Goal: Task Accomplishment & Management: Manage account settings

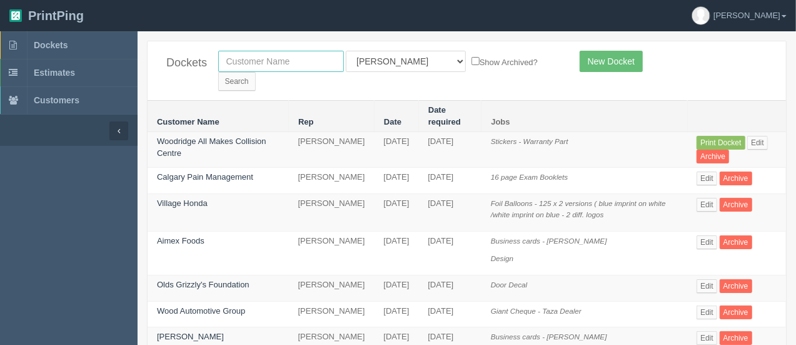
click at [271, 67] on input "text" at bounding box center [281, 61] width 126 height 21
type input "envision auto"
click at [256, 72] on input "Search" at bounding box center [237, 81] width 38 height 19
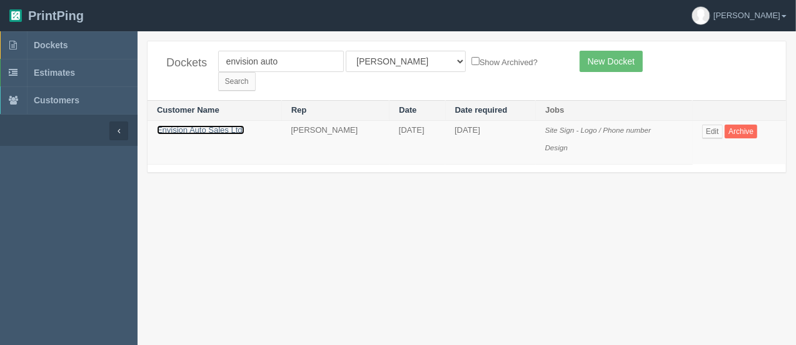
click at [231, 125] on link "Envision Auto Sales Ltd." at bounding box center [201, 129] width 88 height 9
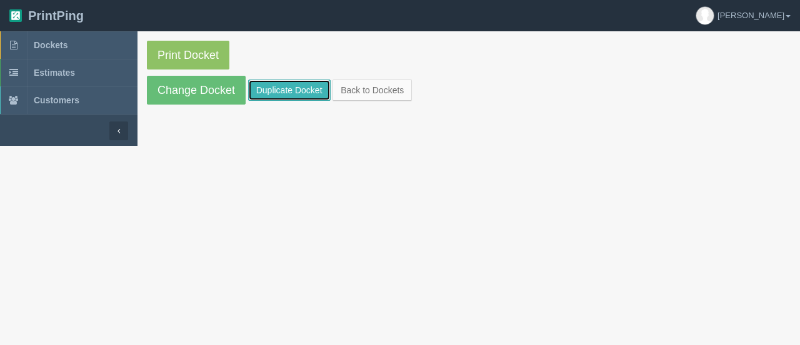
click at [281, 84] on link "Duplicate Docket" at bounding box center [289, 89] width 83 height 21
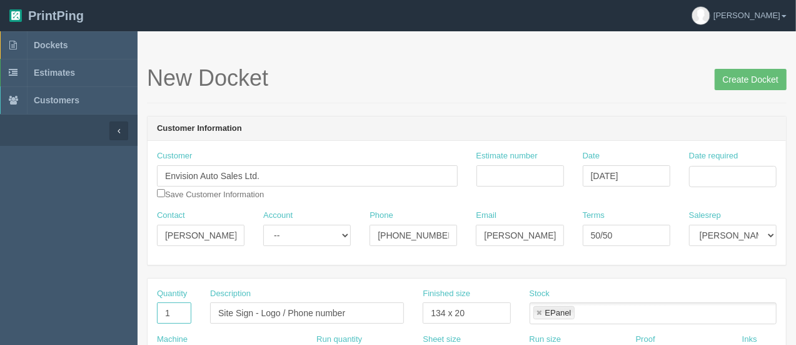
click at [176, 314] on input "1" at bounding box center [174, 312] width 34 height 21
type input "2"
click at [345, 312] on input "Site Sign - Logo / Phone number" at bounding box center [307, 312] width 194 height 21
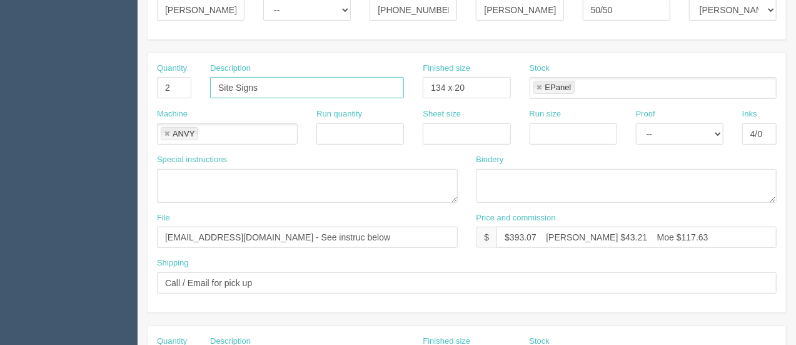
scroll to position [226, 0]
type input "Site Signs"
click at [534, 231] on input "$393.07 Arif $43.21 Moe $117.63" at bounding box center [637, 235] width 280 height 21
type input "$736.87 Arif $43.21 Moe $117.63"
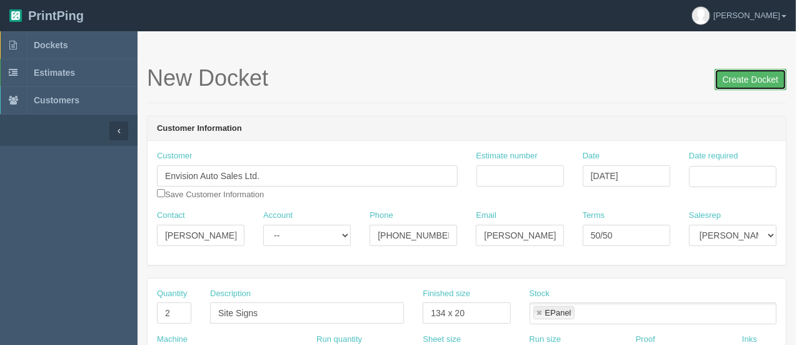
click at [738, 79] on input "Create Docket" at bounding box center [751, 79] width 72 height 21
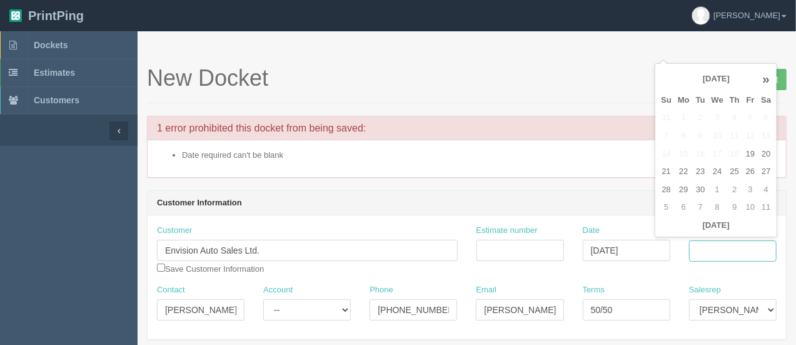
click at [710, 252] on input "Date required" at bounding box center [733, 250] width 88 height 21
click at [665, 184] on td "28" at bounding box center [666, 190] width 17 height 18
click at [747, 193] on td "3" at bounding box center [750, 190] width 15 height 18
type input "October 3, 2025"
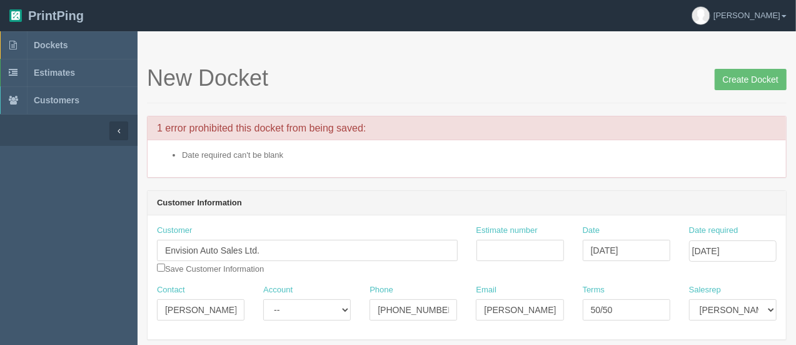
click at [729, 83] on input "Create Docket" at bounding box center [751, 79] width 72 height 21
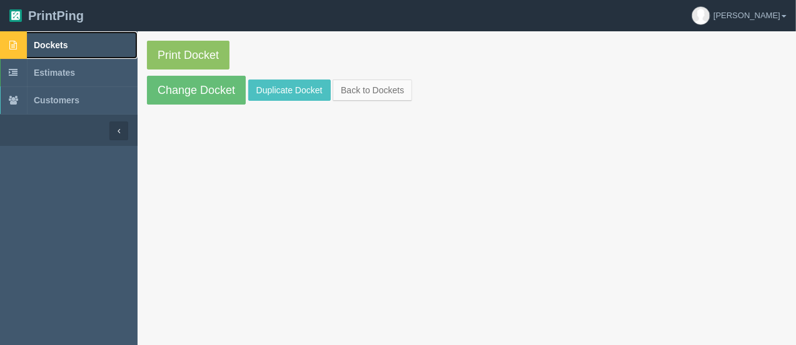
click at [63, 41] on span "Dockets" at bounding box center [51, 45] width 34 height 10
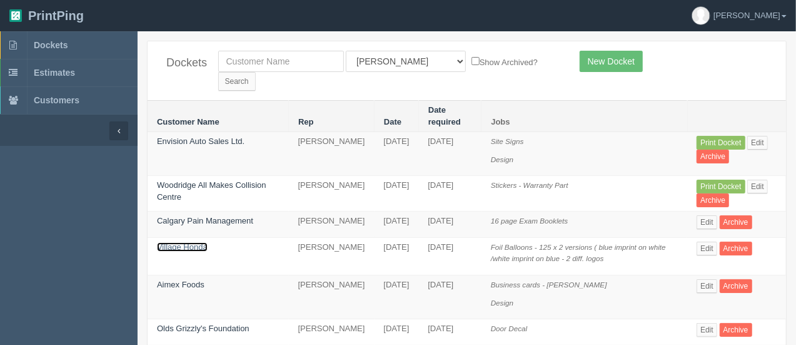
click at [193, 242] on link "Village Honda" at bounding box center [182, 246] width 51 height 9
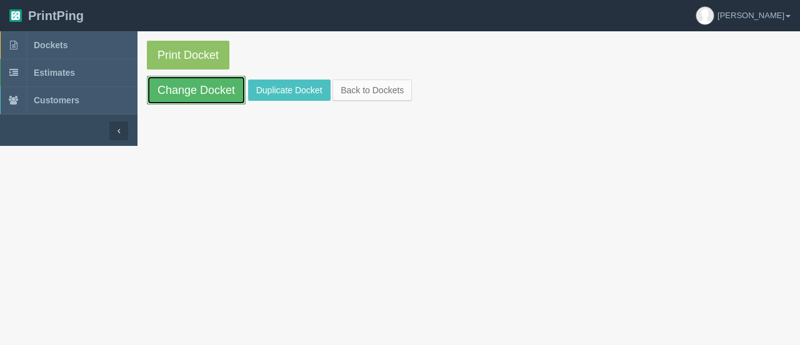
click at [206, 82] on link "Change Docket" at bounding box center [196, 90] width 99 height 29
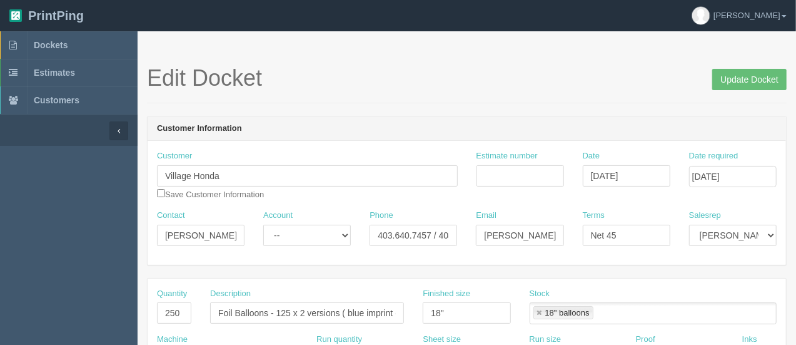
scroll to position [301, 0]
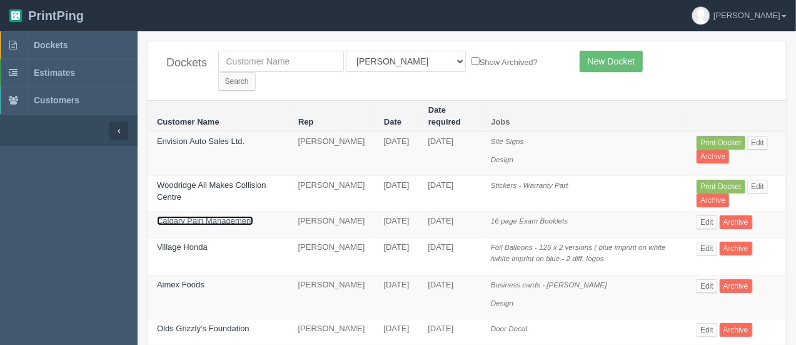
click at [220, 216] on link "Calgary Pain Management" at bounding box center [205, 220] width 96 height 9
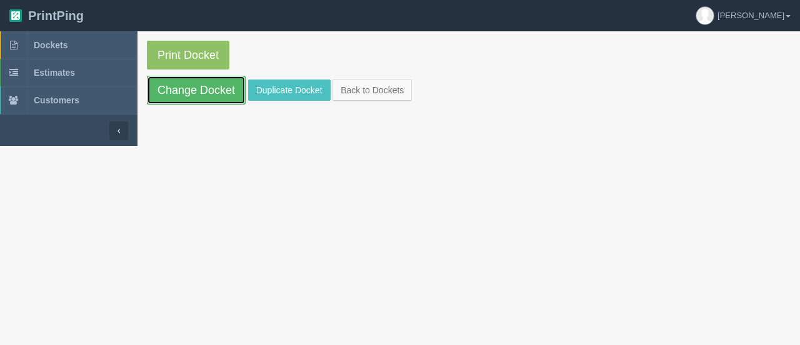
click at [194, 84] on link "Change Docket" at bounding box center [196, 90] width 99 height 29
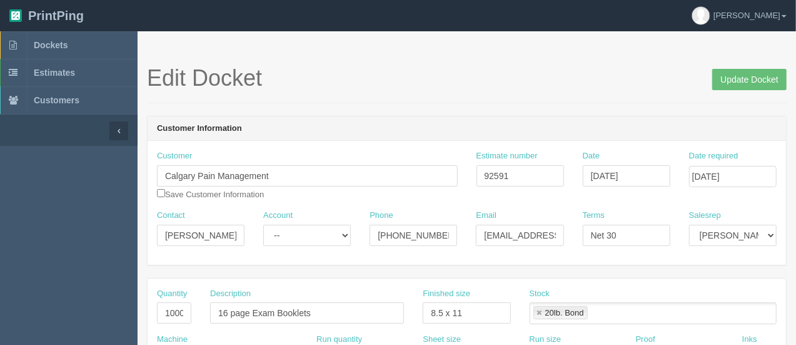
scroll to position [301, 0]
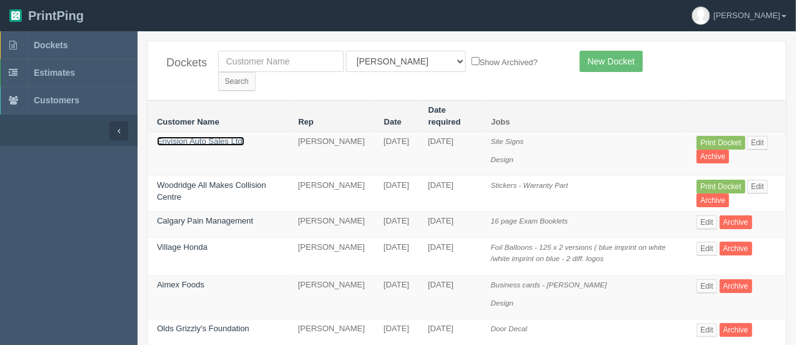
click at [229, 136] on link "Envision Auto Sales Ltd." at bounding box center [201, 140] width 88 height 9
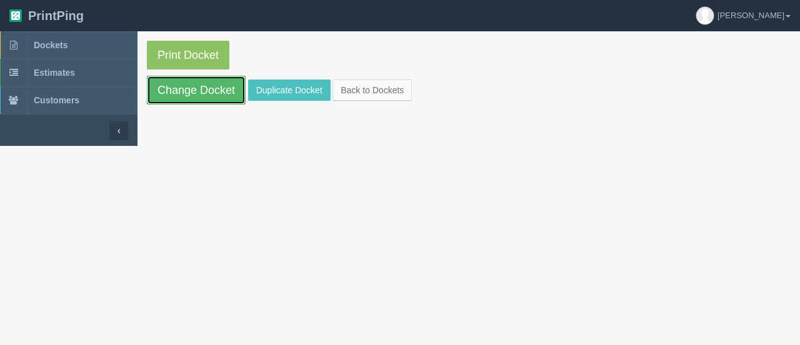
click at [221, 86] on link "Change Docket" at bounding box center [196, 90] width 99 height 29
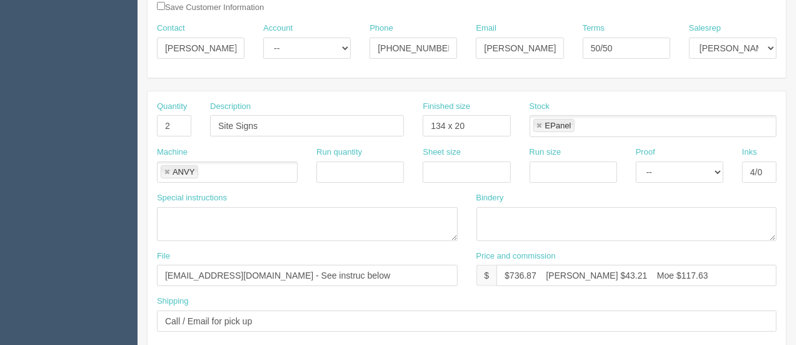
scroll to position [188, 0]
click at [587, 271] on input "$736.87 Arif $43.21 Moe $117.63" at bounding box center [637, 274] width 280 height 21
click at [652, 271] on input "$736.87 Arif $83.97 Moe $117.63" at bounding box center [637, 274] width 280 height 21
type input "$736.87 Arif $83.97 Moe $201.54"
drag, startPoint x: 468, startPoint y: 128, endPoint x: 423, endPoint y: 119, distance: 45.9
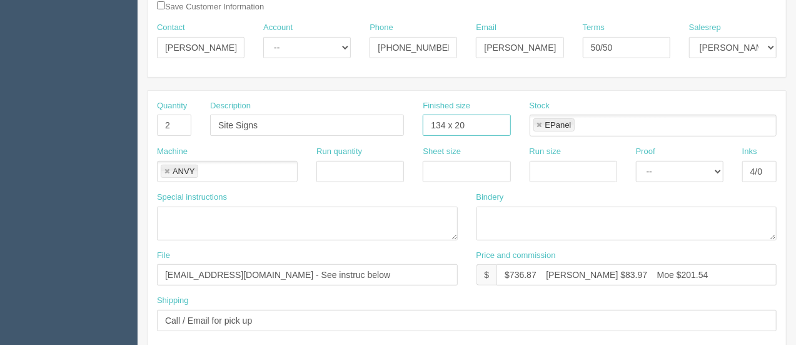
click at [423, 119] on input "134 x 20" at bounding box center [467, 124] width 88 height 21
type input "see instruc"
click at [333, 132] on input "Site Signs" at bounding box center [307, 124] width 194 height 21
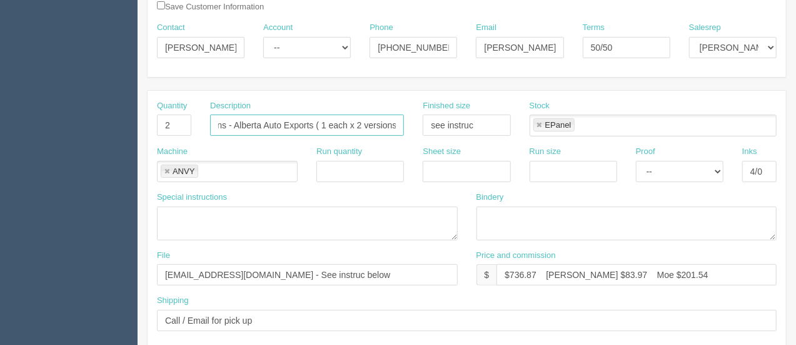
scroll to position [0, 34]
type input "Site Signs - Alberta Auto Exports ( 1 each x 2 versions)"
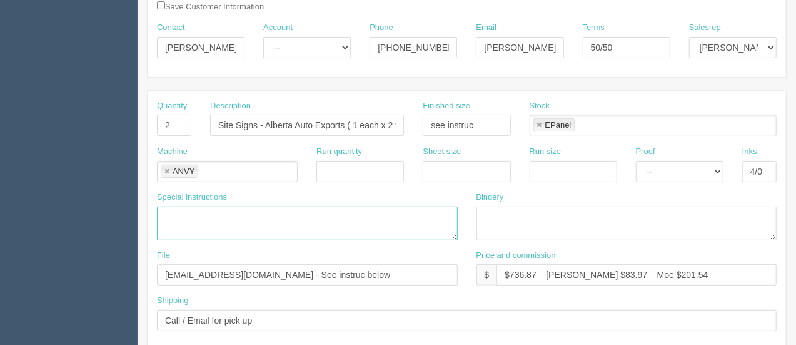
click at [199, 219] on textarea at bounding box center [307, 223] width 301 height 34
click at [204, 217] on textarea "163 x 28 48 x 24" at bounding box center [307, 223] width 301 height 34
click at [198, 224] on textarea "163 x 28(h) 48 x 24" at bounding box center [307, 223] width 301 height 34
click at [222, 214] on textarea "163 x 28(h) 48 x 24(h)" at bounding box center [307, 223] width 301 height 34
click at [216, 224] on textarea "163 x 28(h)... we Buy all makes and models 48 x 24(h)" at bounding box center [307, 223] width 301 height 34
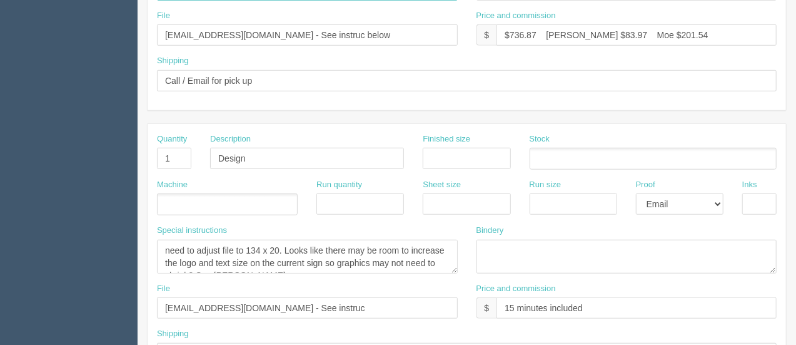
scroll to position [428, 0]
type textarea "163 x 28(h)... we Buy all makes and models 48 x 24(h)....sell us your car"
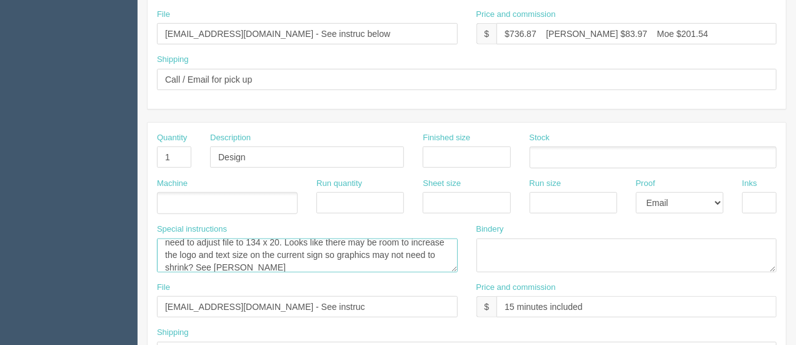
scroll to position [13, 0]
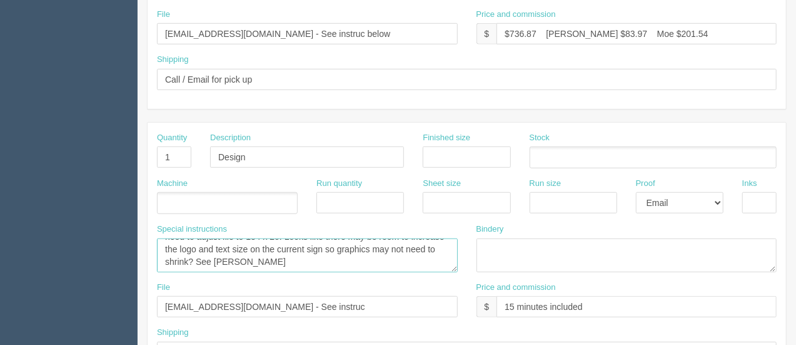
drag, startPoint x: 163, startPoint y: 248, endPoint x: 457, endPoint y: 267, distance: 295.1
click at [457, 267] on textarea "need to adjust file to 134 x 20. Looks like there may be room to increase the l…" at bounding box center [307, 255] width 301 height 34
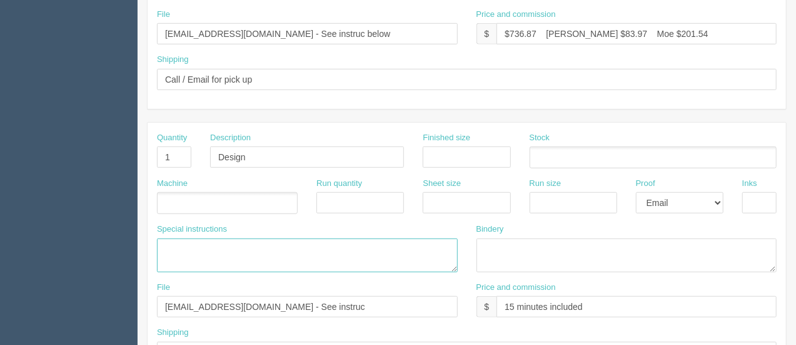
scroll to position [0, 0]
click at [320, 34] on input "[EMAIL_ADDRESS][DOMAIN_NAME] - See instruc below" at bounding box center [307, 33] width 301 height 21
type input "[EMAIL_ADDRESS][DOMAIN_NAME]"
click at [307, 302] on input "[EMAIL_ADDRESS][DOMAIN_NAME] - See instruc" at bounding box center [307, 306] width 301 height 21
type input "[EMAIL_ADDRESS][DOMAIN_NAME]"
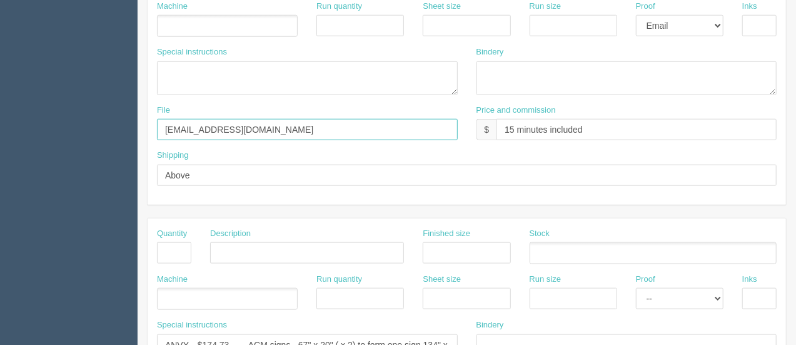
scroll to position [610, 0]
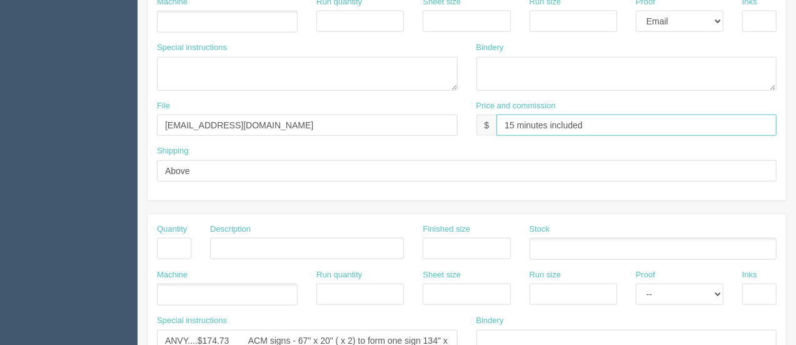
drag, startPoint x: 515, startPoint y: 118, endPoint x: 488, endPoint y: 118, distance: 27.5
click at [488, 118] on div "$ 15 minutes included" at bounding box center [627, 124] width 301 height 21
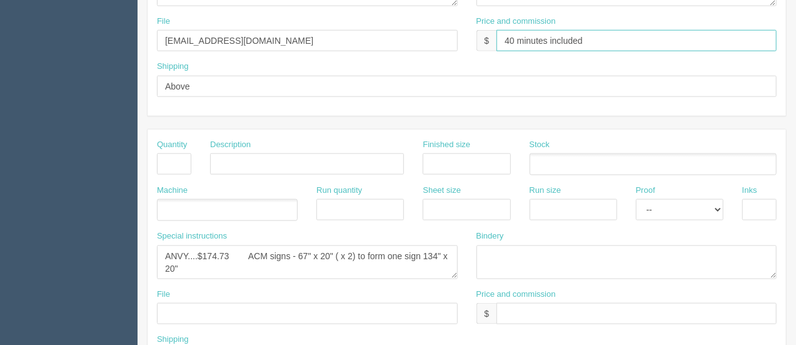
scroll to position [696, 0]
type input "40 minutes included"
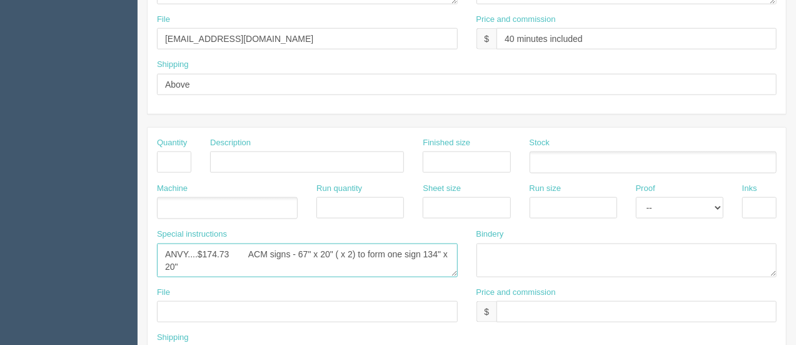
click at [230, 247] on textarea "ANVY....$174.73 ACM signs - 67" x 20" ( x 2) to form one sign 134" x 20"" at bounding box center [307, 260] width 301 height 34
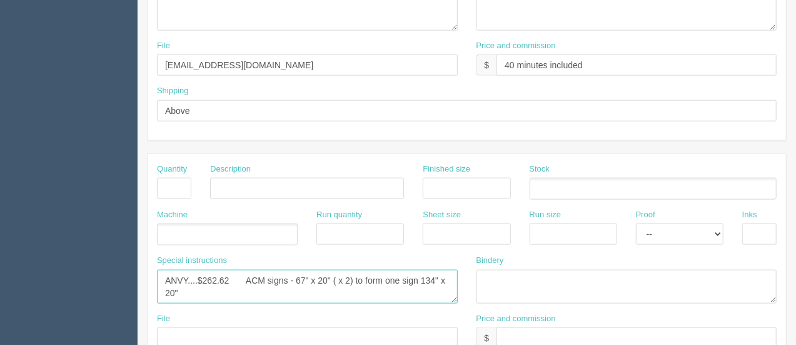
scroll to position [685, 0]
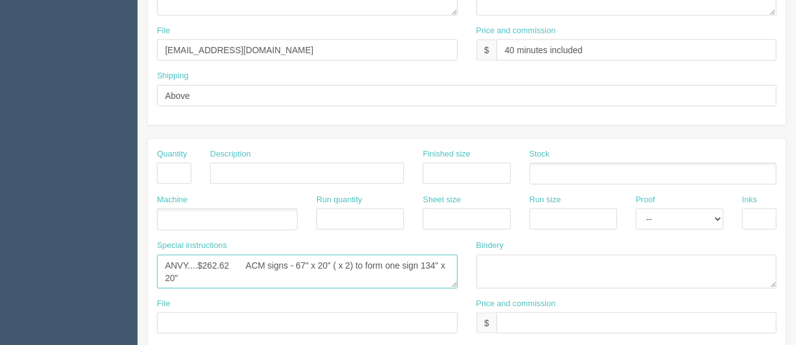
click at [305, 261] on textarea "ANVY....$174.73 ACM signs - 67" x 20" ( x 2) to form one sign 134" x 20"" at bounding box center [307, 272] width 301 height 34
click at [333, 258] on textarea "ANVY....$174.73 ACM signs - 67" x 20" ( x 2) to form one sign 134" x 20"" at bounding box center [307, 272] width 301 height 34
click at [441, 262] on textarea "ANVY....$174.73 ACM signs - 67" x 20" ( x 2) to form one sign 134" x 20"" at bounding box center [307, 272] width 301 height 34
click at [176, 274] on textarea "ANVY....$174.73 ACM signs - 67" x 20" ( x 2) to form one sign 134" x 20"" at bounding box center [307, 272] width 301 height 34
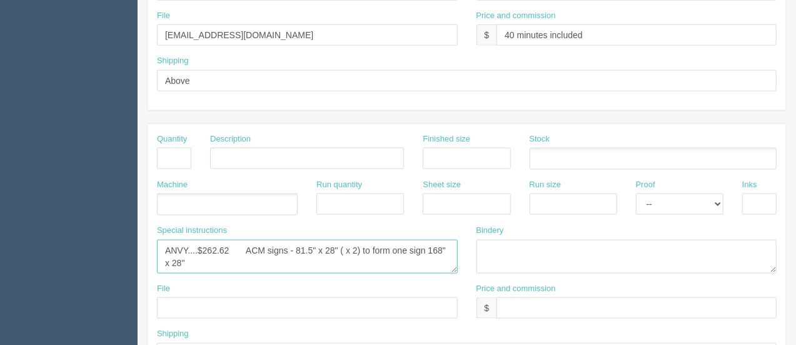
click at [441, 246] on textarea "ANVY....$174.73 ACM signs - 67" x 20" ( x 2) to form one sign 134" x 20"" at bounding box center [307, 257] width 301 height 34
click at [207, 258] on textarea "ANVY....$174.73 ACM signs - 67" x 20" ( x 2) to form one sign 134" x 20"" at bounding box center [307, 257] width 301 height 34
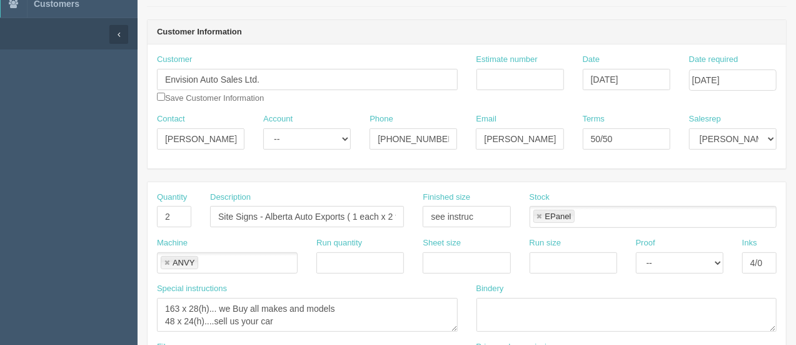
scroll to position [0, 0]
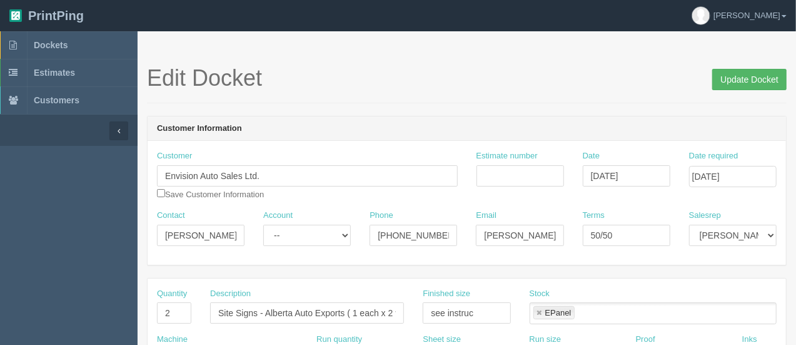
type textarea "ANVY....$262.62 ACM signs - 81.5" x 28" ( x 2) to form one sign 163" x 28" $80.…"
click at [736, 84] on input "Update Docket" at bounding box center [749, 79] width 74 height 21
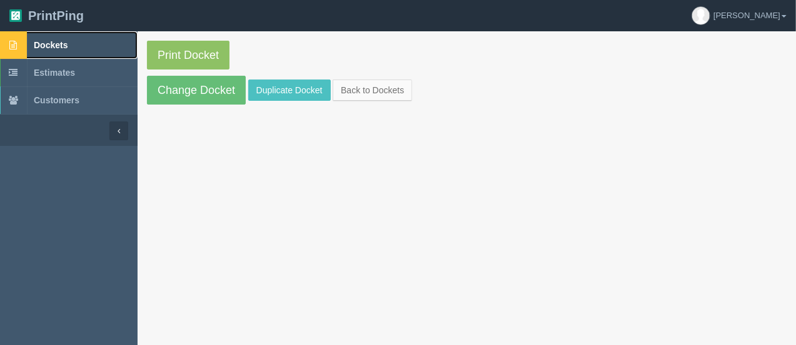
click at [58, 41] on span "Dockets" at bounding box center [51, 45] width 34 height 10
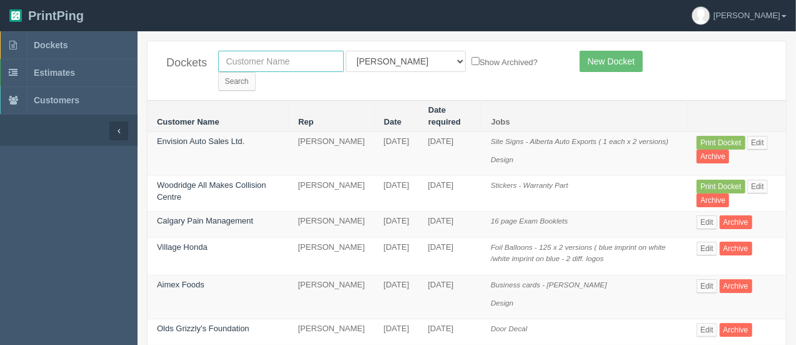
click at [251, 64] on input "text" at bounding box center [281, 61] width 126 height 21
type input "Breakthrough"
click at [256, 72] on input "Search" at bounding box center [237, 81] width 38 height 19
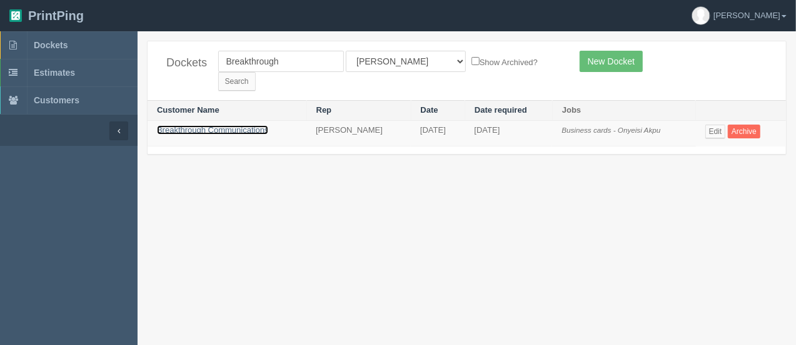
click at [241, 125] on link "Breakthrough Communications" at bounding box center [212, 129] width 111 height 9
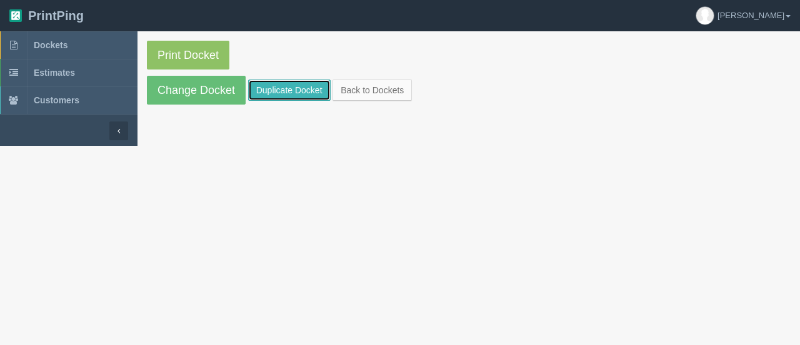
click at [279, 94] on link "Duplicate Docket" at bounding box center [289, 89] width 83 height 21
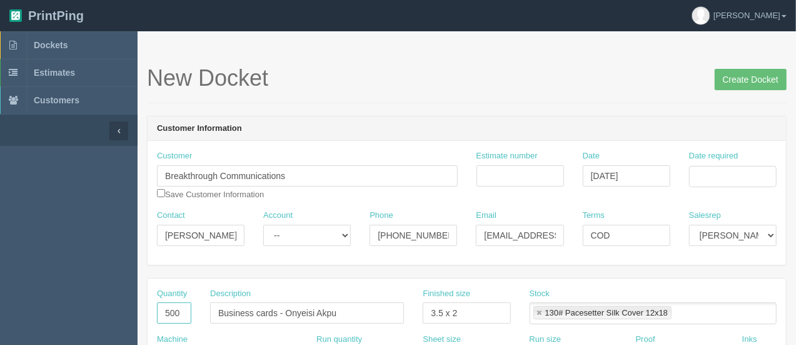
click at [182, 312] on input "500" at bounding box center [174, 312] width 34 height 21
type input "5"
type input "20"
type input "Vehicle decals"
click at [456, 315] on input "3.5 x 2" at bounding box center [467, 312] width 88 height 21
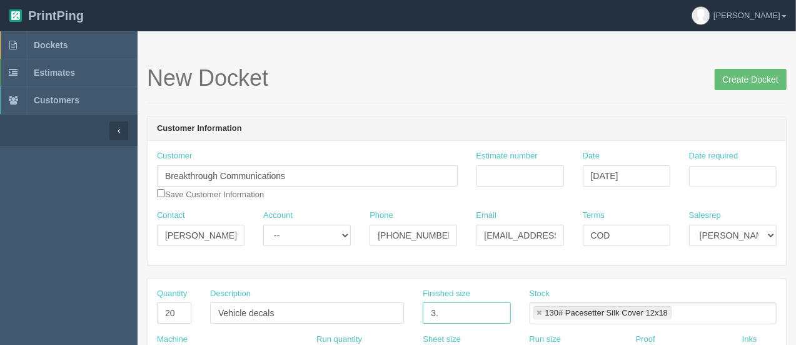
type input "3"
type input "6" x 3""
click at [295, 308] on input "Vehicle decals" at bounding box center [307, 312] width 194 height 21
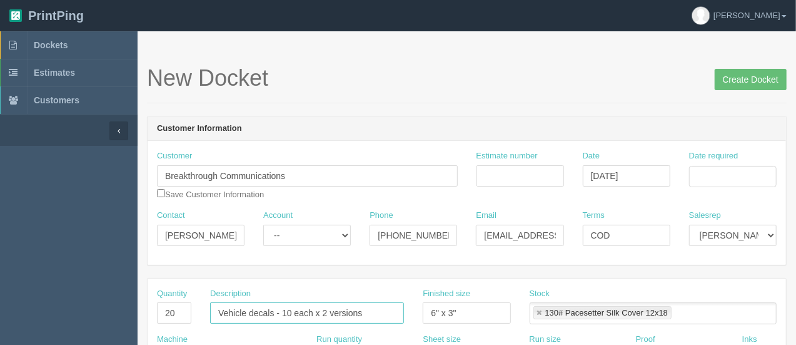
type input "Vehicle decals - 10 each x 2 versions"
click at [715, 169] on input "Date required" at bounding box center [733, 176] width 88 height 21
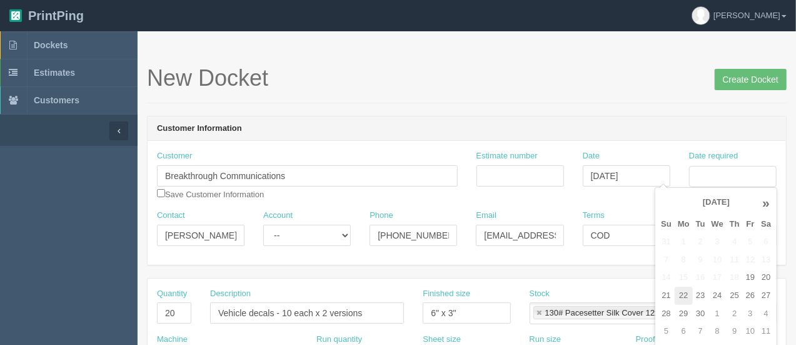
click at [678, 288] on td "22" at bounding box center [684, 295] width 18 height 18
click at [689, 311] on td "29" at bounding box center [684, 314] width 18 height 18
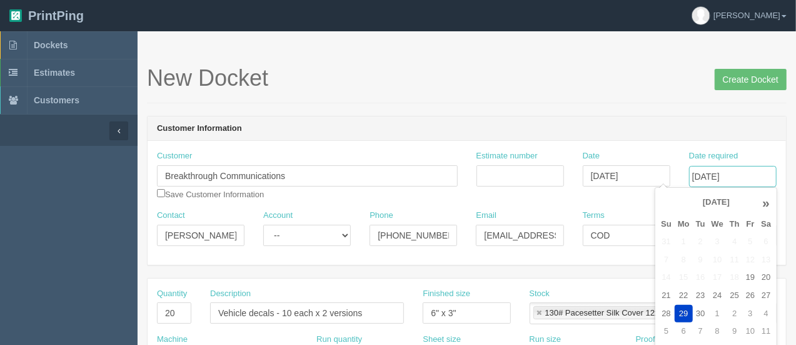
click at [705, 174] on input "[DATE]" at bounding box center [733, 176] width 88 height 21
click at [754, 293] on td "26" at bounding box center [750, 295] width 15 height 18
type input "[DATE]"
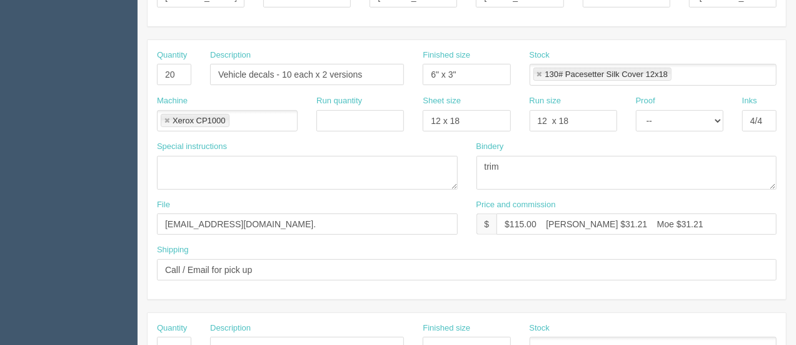
scroll to position [245, 0]
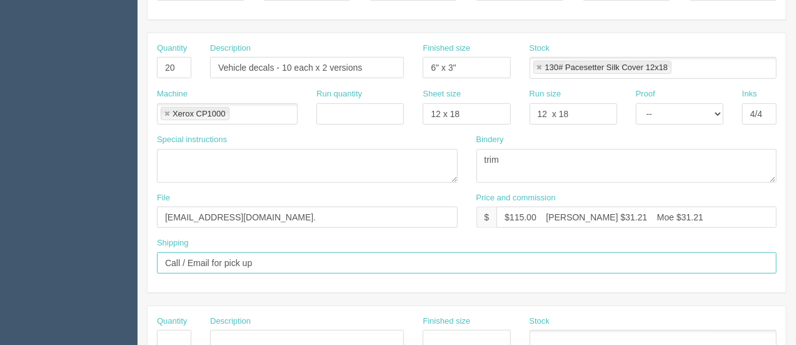
click at [595, 268] on input "Call / Email for pick up" at bounding box center [467, 262] width 620 height 21
click at [591, 211] on input "$115.00 Arif $31.21 Moe $31.21" at bounding box center [637, 216] width 280 height 21
click at [537, 213] on input "$115.00 Arif $18.51 Moe $31.21" at bounding box center [637, 216] width 280 height 21
click at [642, 216] on input "$138.52 Arif $18.51 Moe $31.21" at bounding box center [637, 216] width 280 height 21
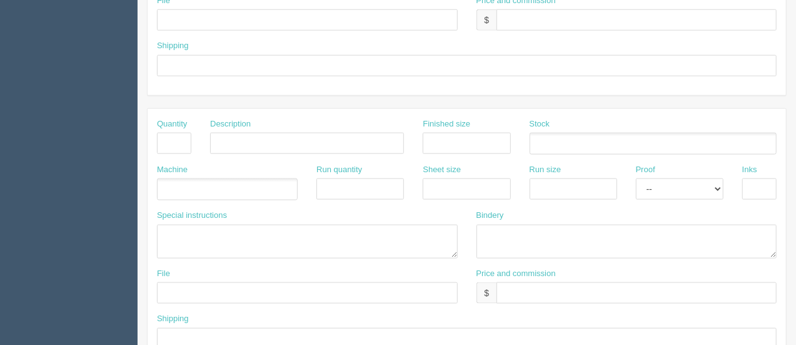
scroll to position [720, 0]
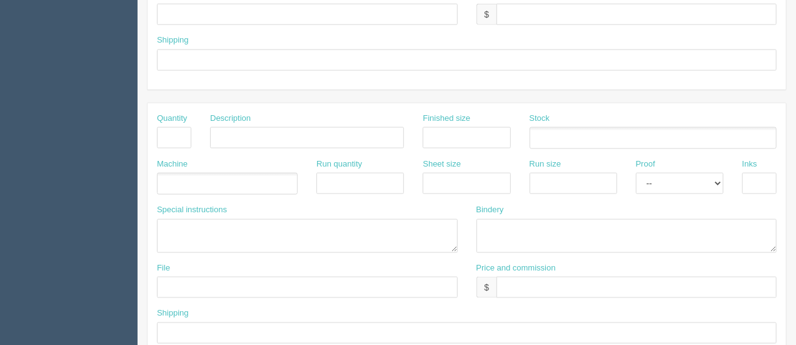
type input "$138.52 Arif $18.51 Moe $68.16"
click at [621, 242] on textarea at bounding box center [627, 236] width 301 height 34
click at [189, 236] on textarea at bounding box center [307, 236] width 301 height 34
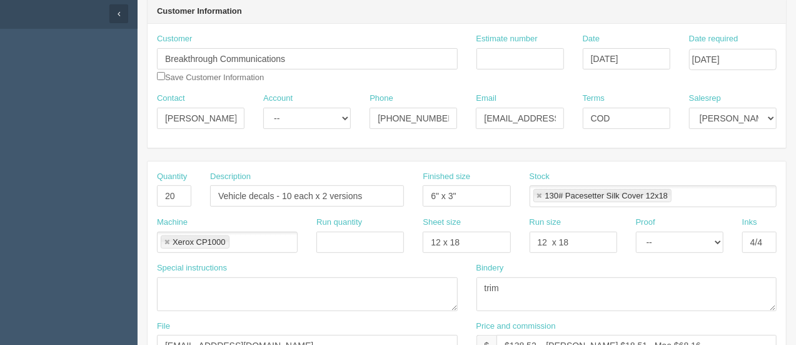
scroll to position [0, 0]
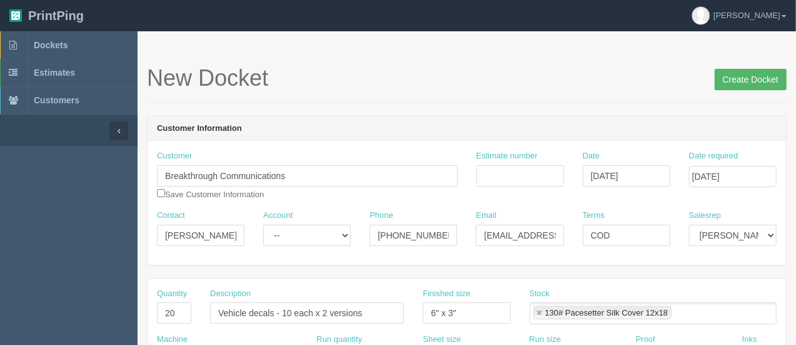
type textarea "ARB.....$30.00 #12565"
click at [764, 73] on input "Create Docket" at bounding box center [751, 79] width 72 height 21
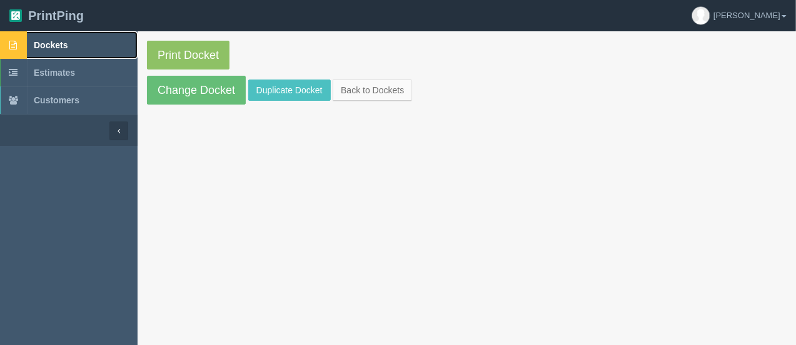
click at [56, 46] on span "Dockets" at bounding box center [51, 45] width 34 height 10
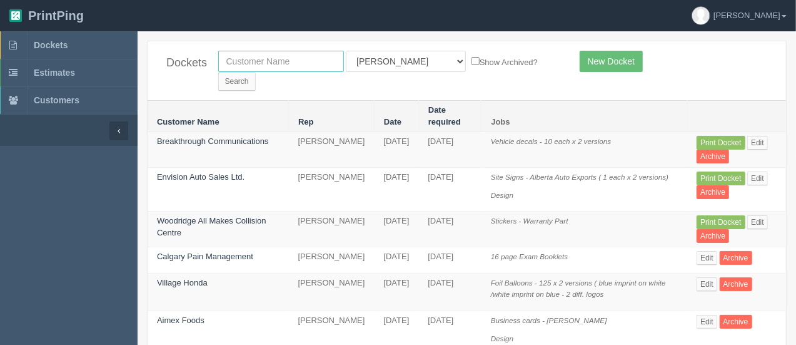
click at [295, 69] on input "text" at bounding box center [281, 61] width 126 height 21
type input "le construction"
click at [256, 72] on input "Search" at bounding box center [237, 81] width 38 height 19
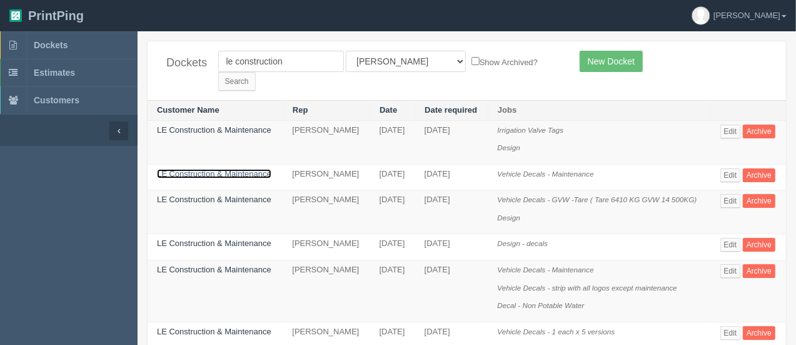
click at [191, 169] on link "LE Construction & Maintenance" at bounding box center [214, 173] width 114 height 9
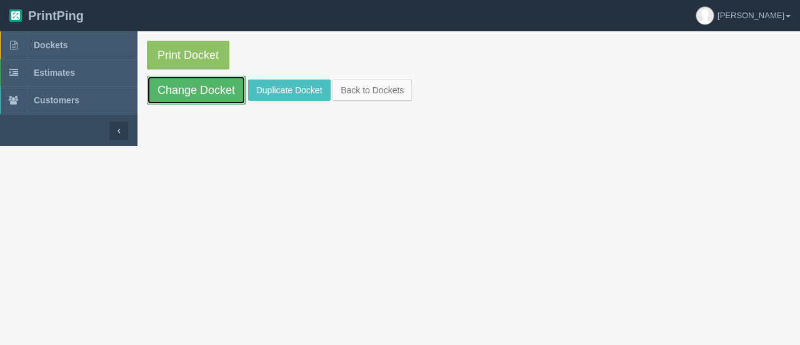
click at [174, 96] on link "Change Docket" at bounding box center [196, 90] width 99 height 29
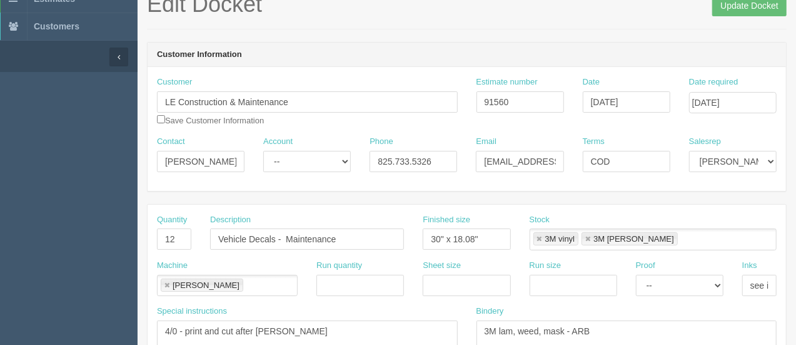
scroll to position [87, 0]
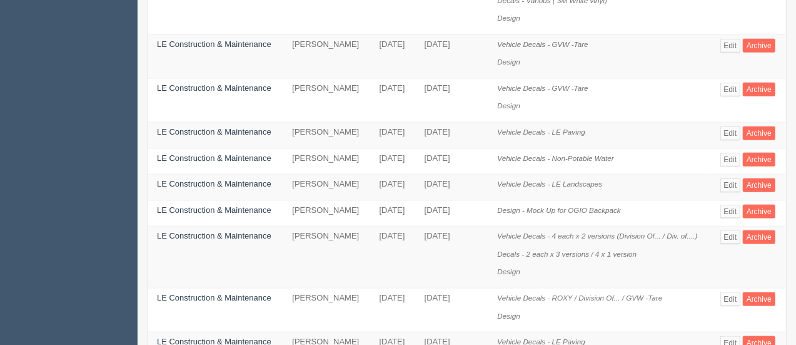
scroll to position [683, 0]
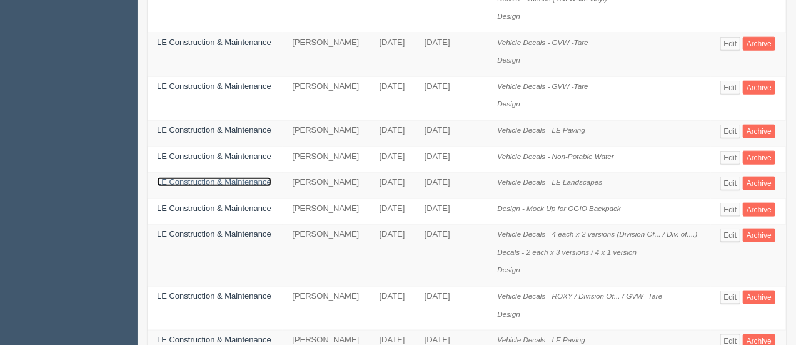
click at [217, 186] on link "LE Construction & Maintenance" at bounding box center [214, 181] width 114 height 9
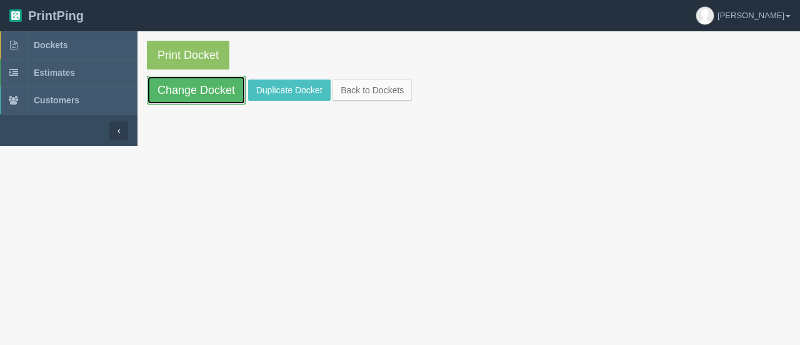
click at [219, 91] on link "Change Docket" at bounding box center [196, 90] width 99 height 29
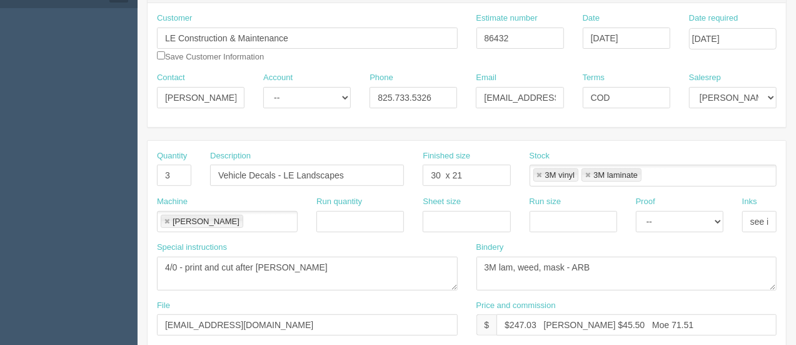
scroll to position [139, 0]
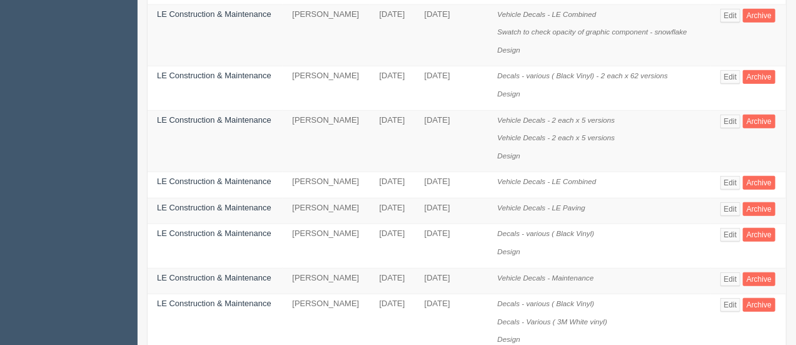
scroll to position [351, 0]
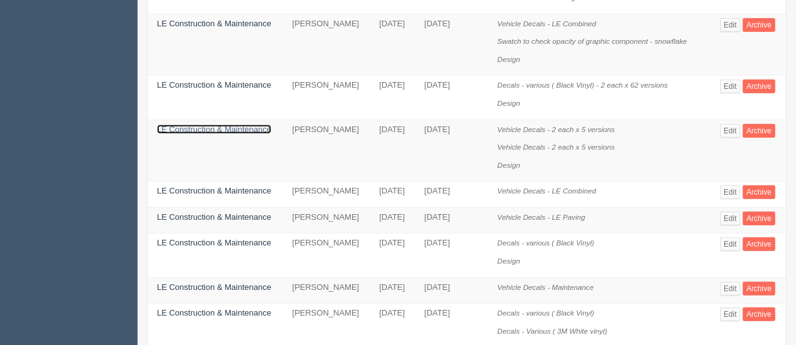
click at [191, 124] on link "LE Construction & Maintenance" at bounding box center [214, 128] width 114 height 9
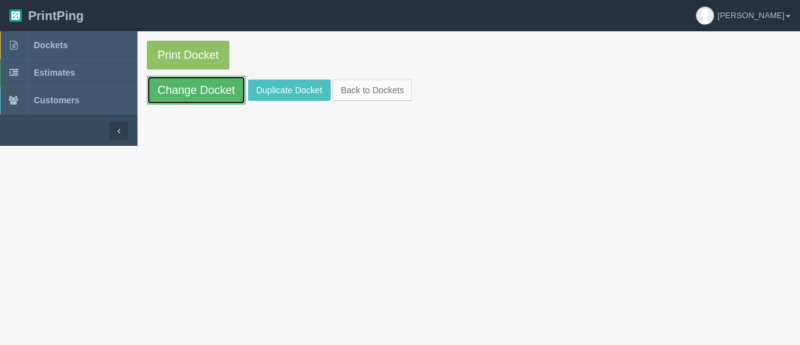
click at [199, 86] on link "Change Docket" at bounding box center [196, 90] width 99 height 29
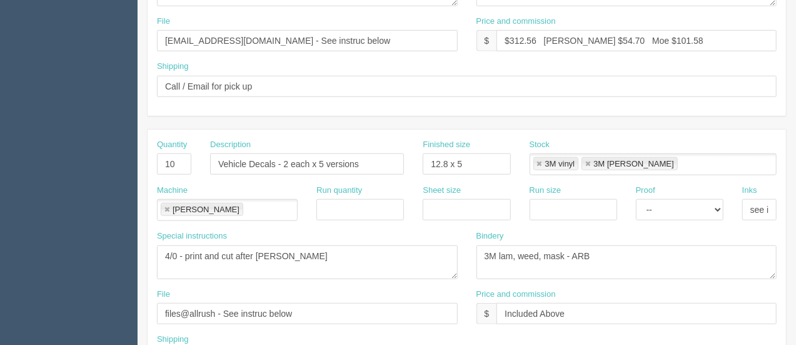
scroll to position [431, 0]
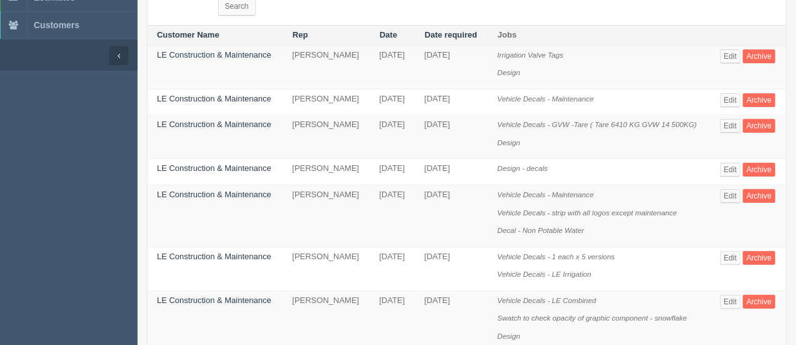
scroll to position [83, 0]
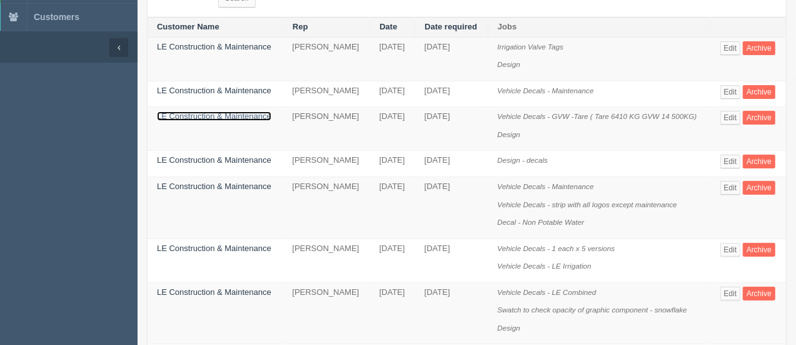
click at [213, 111] on link "LE Construction & Maintenance" at bounding box center [214, 115] width 114 height 9
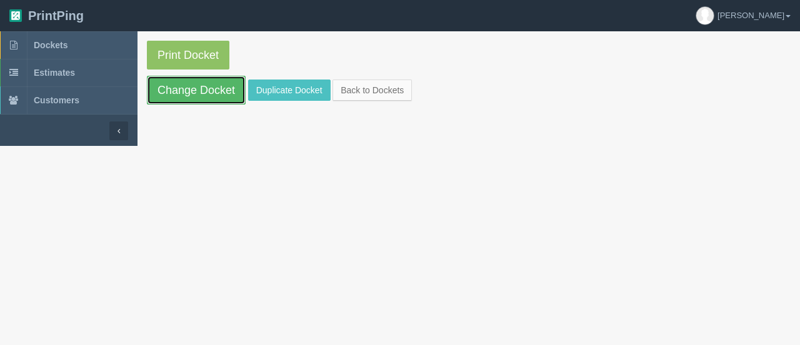
click at [198, 86] on link "Change Docket" at bounding box center [196, 90] width 99 height 29
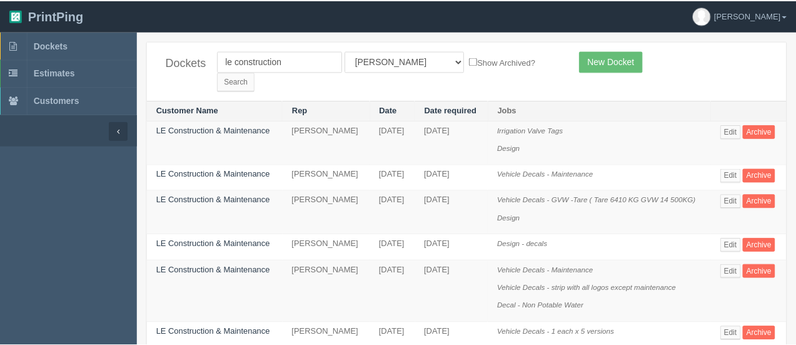
scroll to position [83, 0]
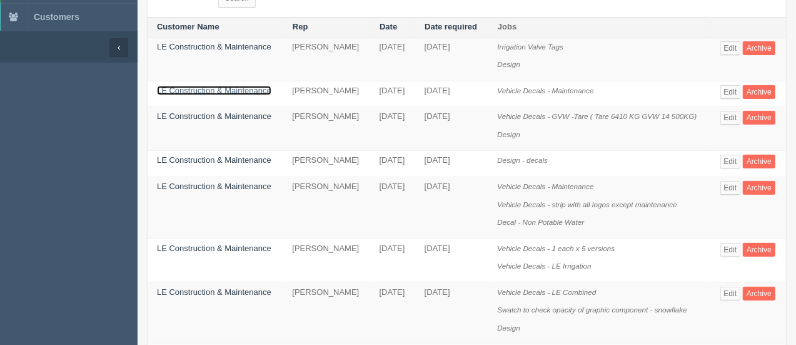
click at [200, 86] on link "LE Construction & Maintenance" at bounding box center [214, 90] width 114 height 9
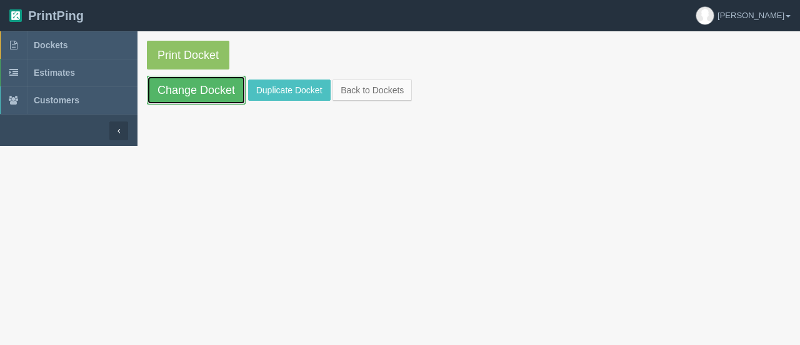
click at [209, 93] on link "Change Docket" at bounding box center [196, 90] width 99 height 29
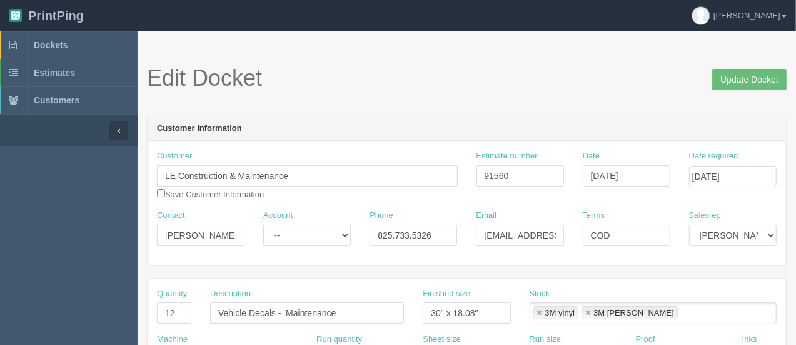
click at [264, 200] on div "Customer LE Construction & Maintenance Save Customer Information" at bounding box center [308, 179] width 320 height 59
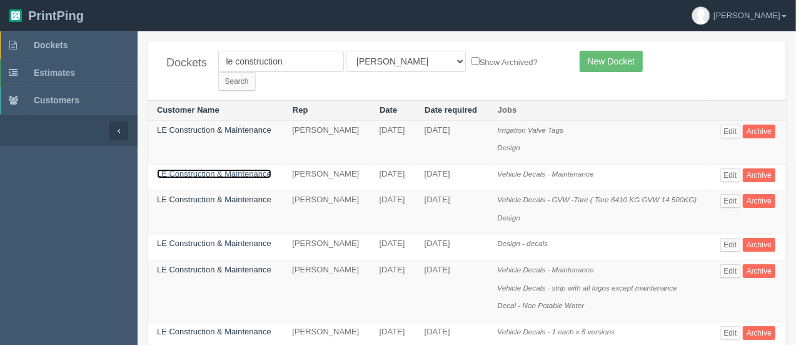
click at [202, 169] on link "LE Construction & Maintenance" at bounding box center [214, 173] width 114 height 9
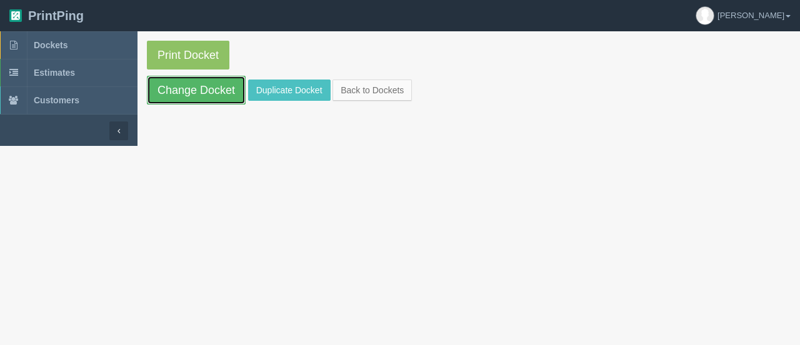
click at [181, 94] on link "Change Docket" at bounding box center [196, 90] width 99 height 29
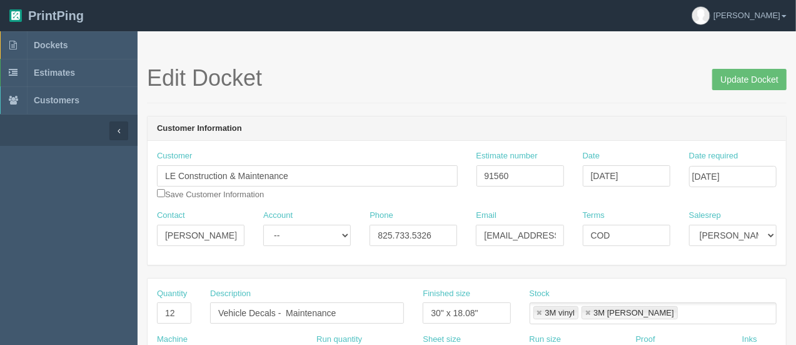
scroll to position [301, 0]
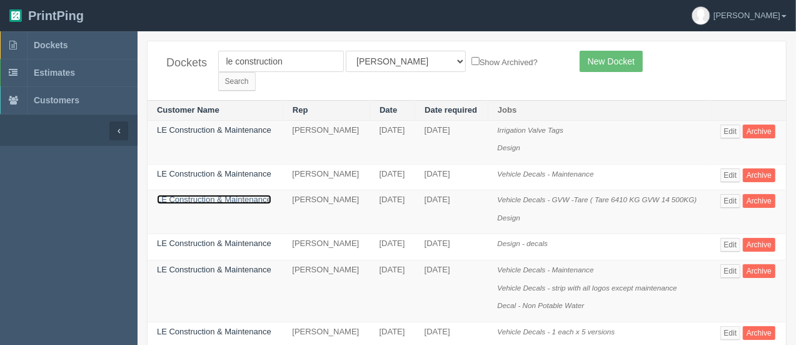
click at [196, 194] on link "LE Construction & Maintenance" at bounding box center [214, 198] width 114 height 9
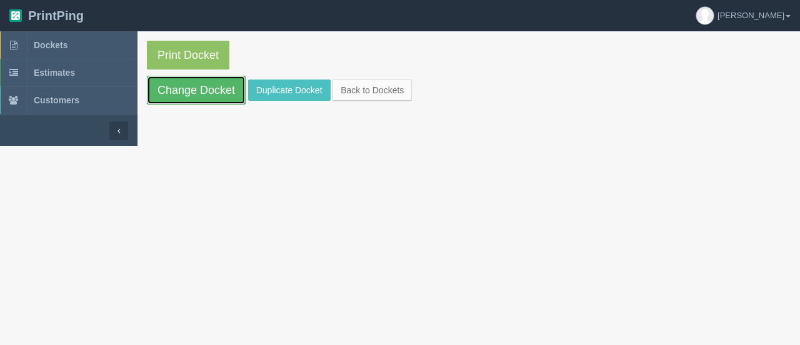
click at [204, 87] on link "Change Docket" at bounding box center [196, 90] width 99 height 29
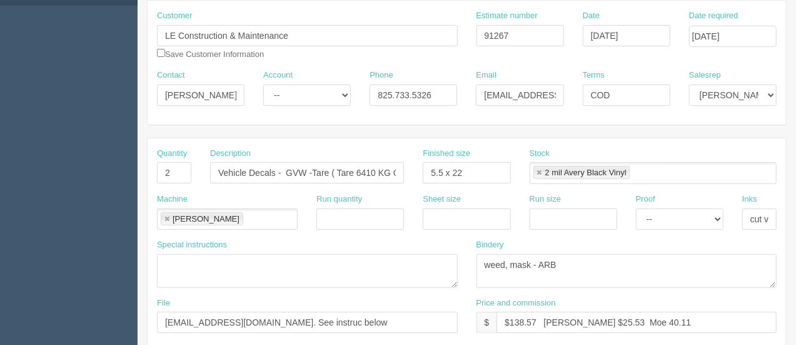
scroll to position [166, 0]
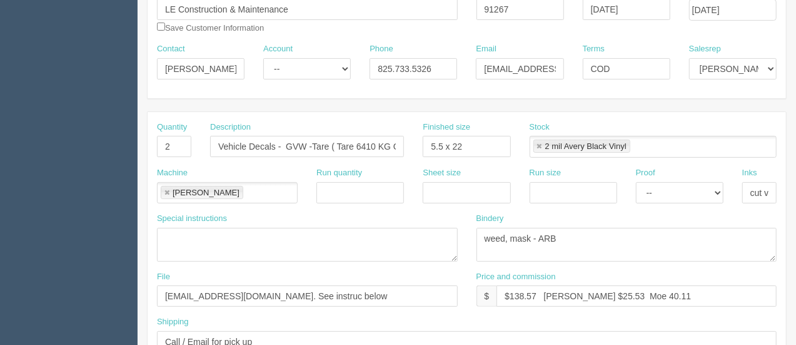
click at [722, 223] on div "Bindery weed, mask - ARB" at bounding box center [627, 237] width 301 height 49
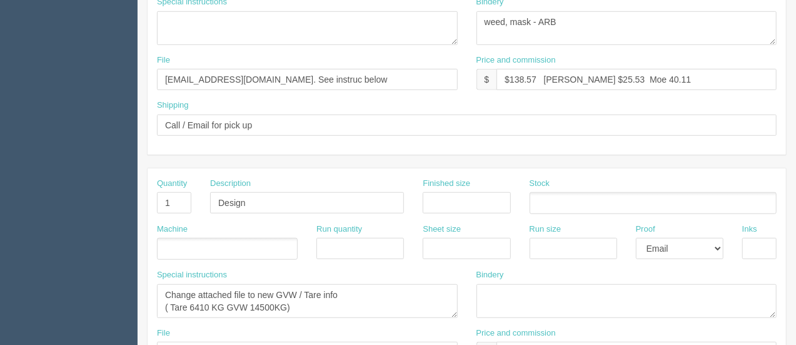
scroll to position [401, 0]
